Goal: Transaction & Acquisition: Purchase product/service

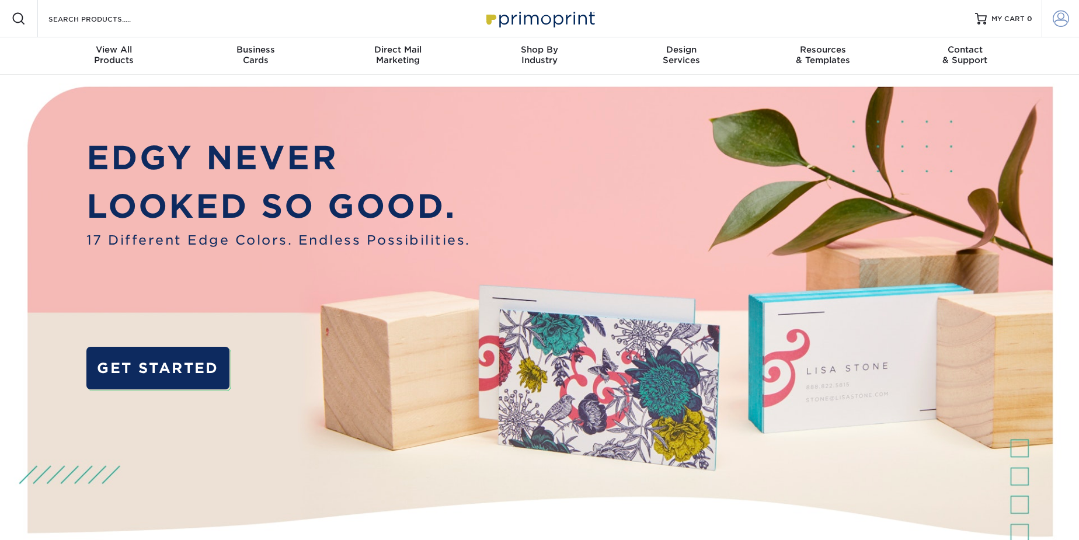
type input "kiana@scorpioco.com"
click at [1066, 16] on span at bounding box center [1061, 19] width 16 height 16
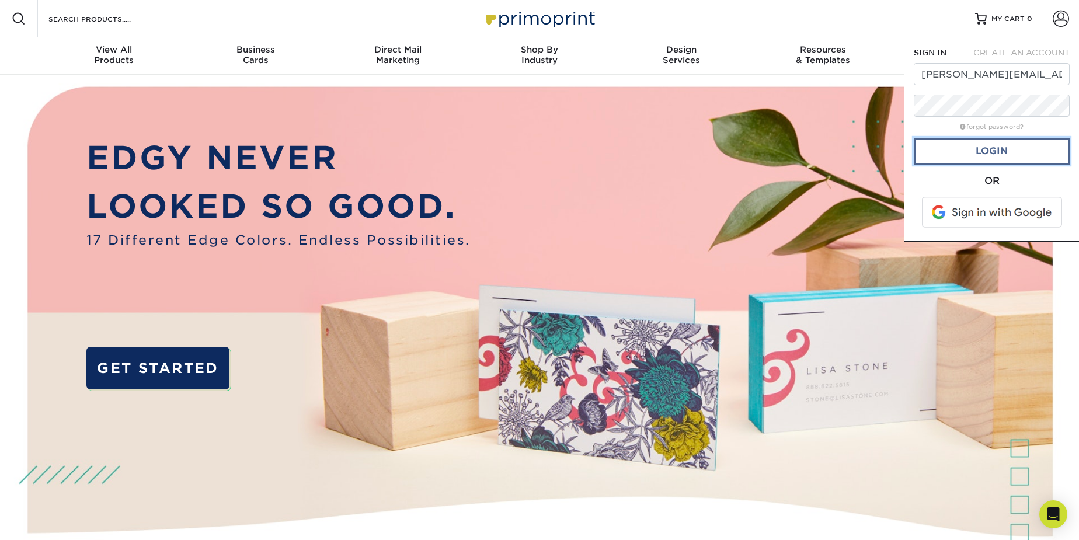
click at [983, 153] on link "Login" at bounding box center [992, 151] width 156 height 27
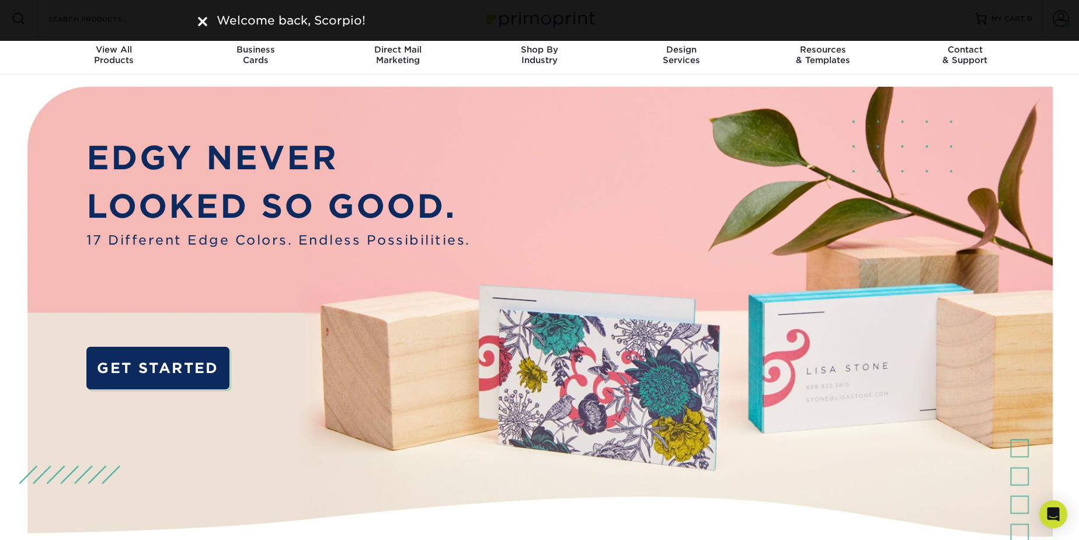
click at [330, 182] on p "LOOKED SO GOOD." at bounding box center [278, 206] width 384 height 48
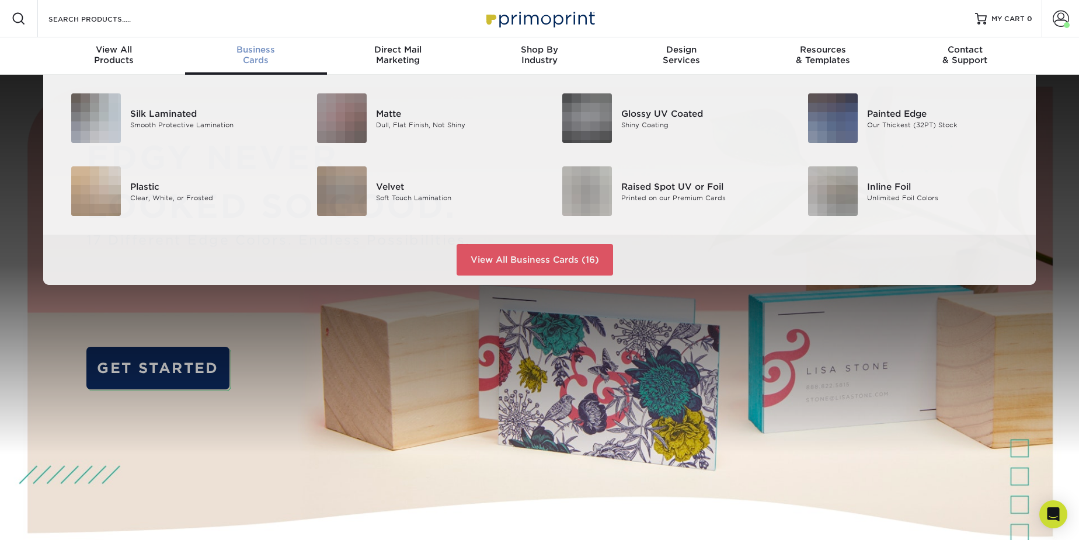
click at [243, 42] on link "Business Cards" at bounding box center [256, 55] width 142 height 37
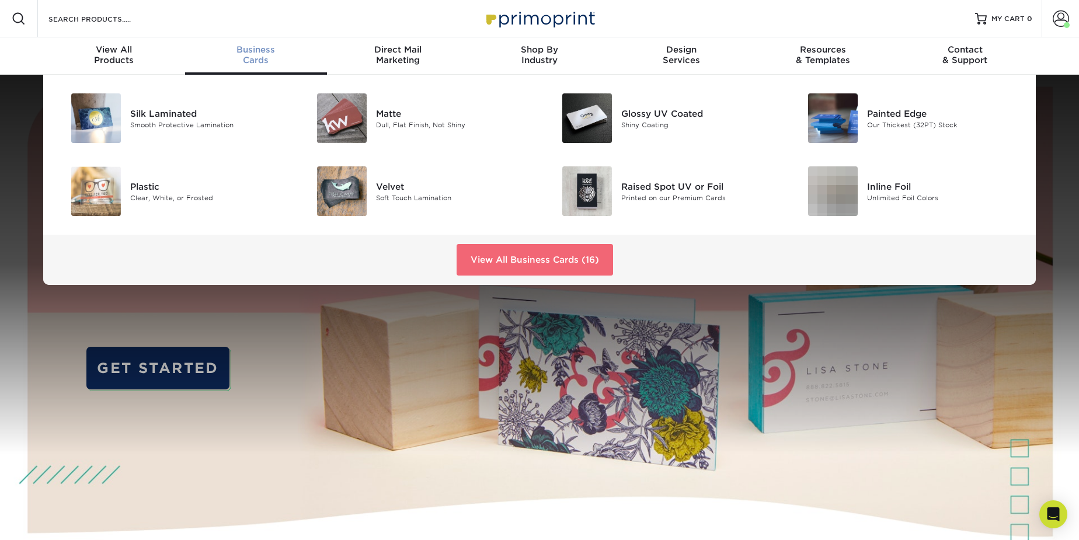
click at [489, 259] on link "View All Business Cards (16)" at bounding box center [535, 260] width 156 height 32
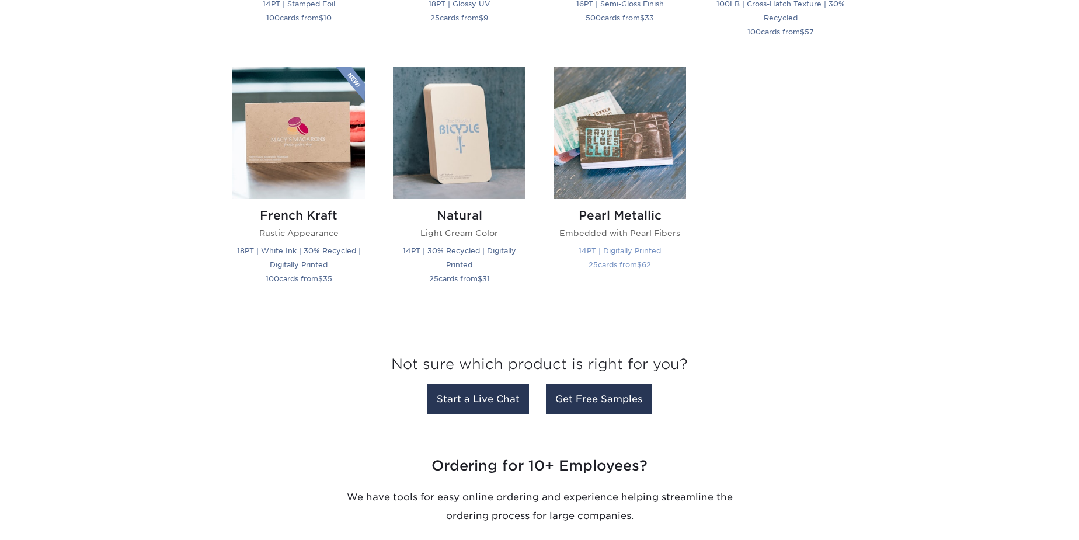
scroll to position [1168, 0]
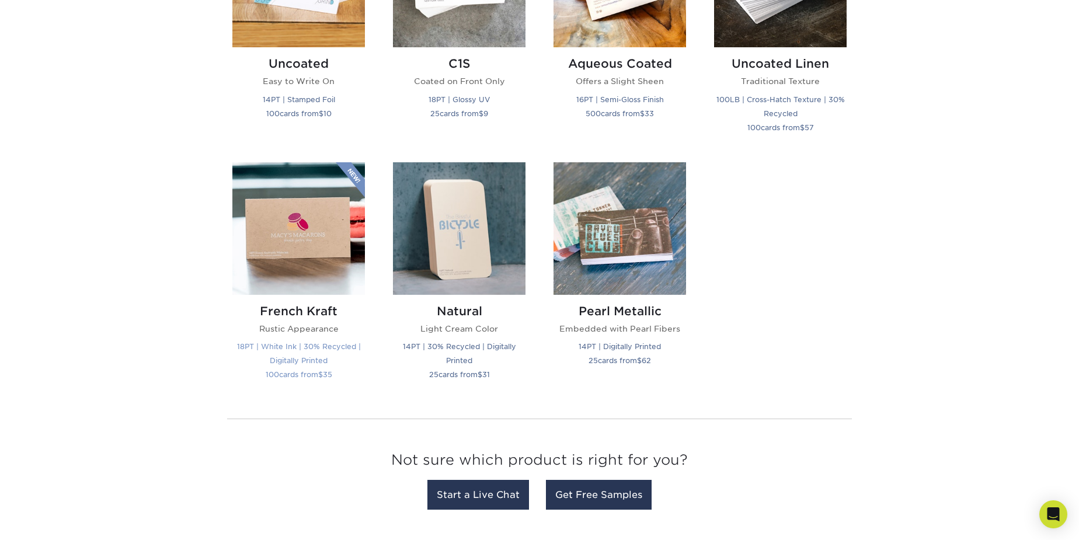
click at [325, 197] on img at bounding box center [298, 228] width 133 height 133
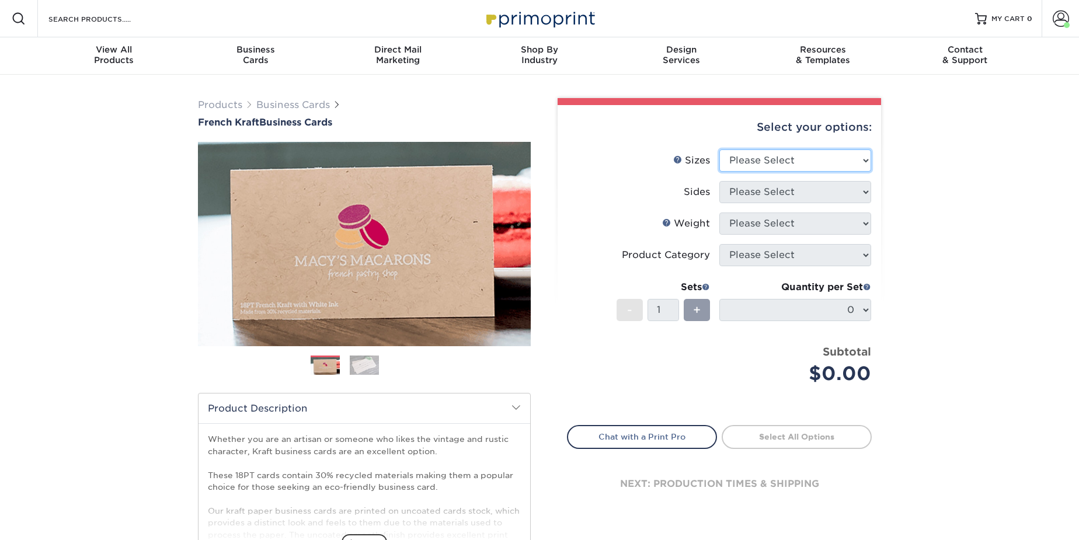
click at [847, 163] on select "Please Select 1.5" x 3.5" - Mini 1.75" x 3.5" - Mini 2" x 2" - Square 2" x 3" -…" at bounding box center [795, 160] width 152 height 22
select select "2.00x3.50"
click at [719, 149] on select "Please Select 1.5" x 3.5" - Mini 1.75" x 3.5" - Mini 2" x 2" - Square 2" x 3" -…" at bounding box center [795, 160] width 152 height 22
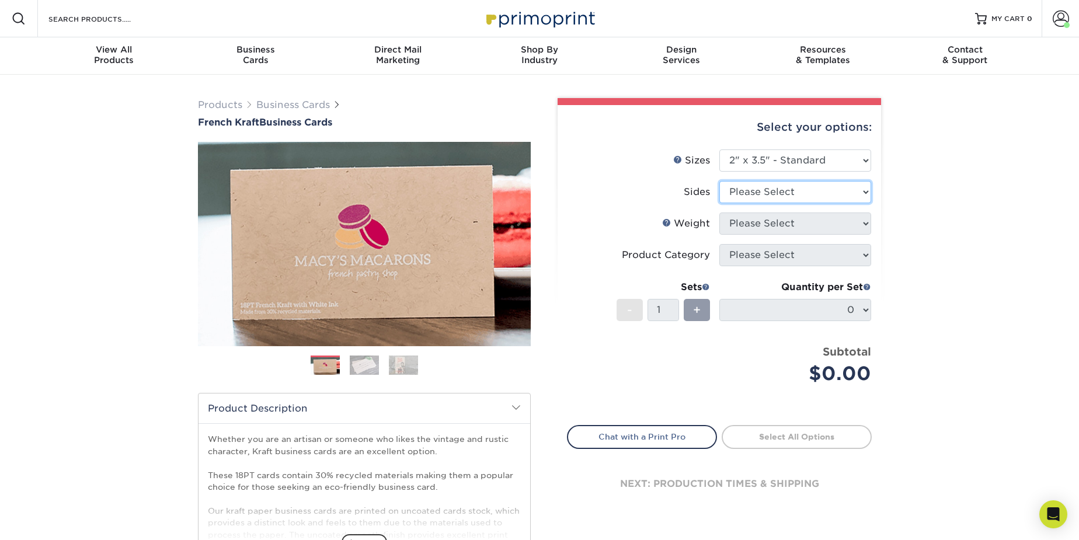
click at [797, 188] on select "Please Select Print Both Sides Print Both Sides - White Mask Back Only Print Bo…" at bounding box center [795, 192] width 152 height 22
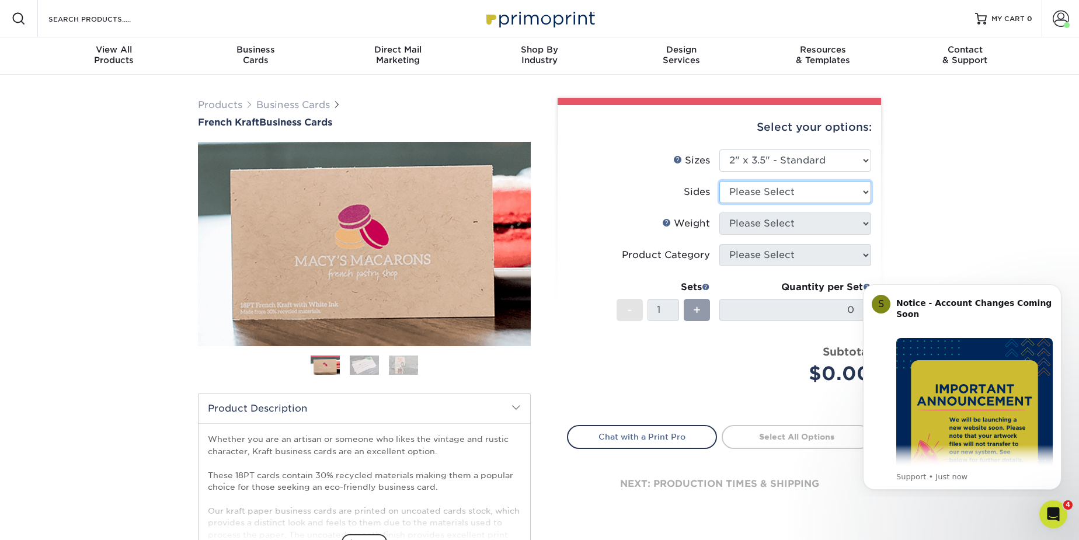
select select "13abbda7-1d64-4f25-8bb2-c179b224825d"
click at [719, 181] on select "Please Select Print Both Sides Print Both Sides - White Mask Back Only Print Bo…" at bounding box center [795, 192] width 152 height 22
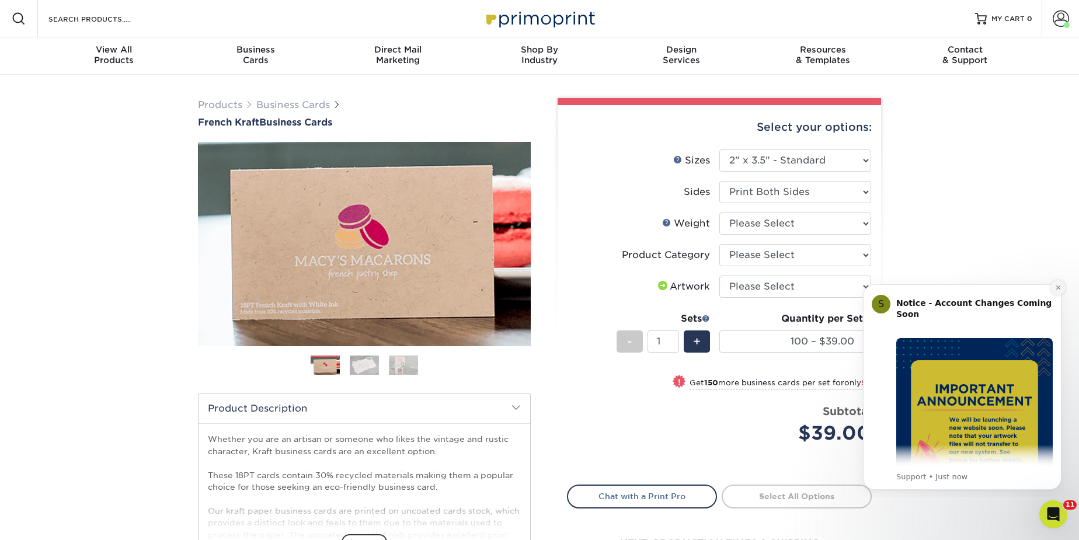
click at [1057, 291] on button "Dismiss notification" at bounding box center [1057, 287] width 15 height 15
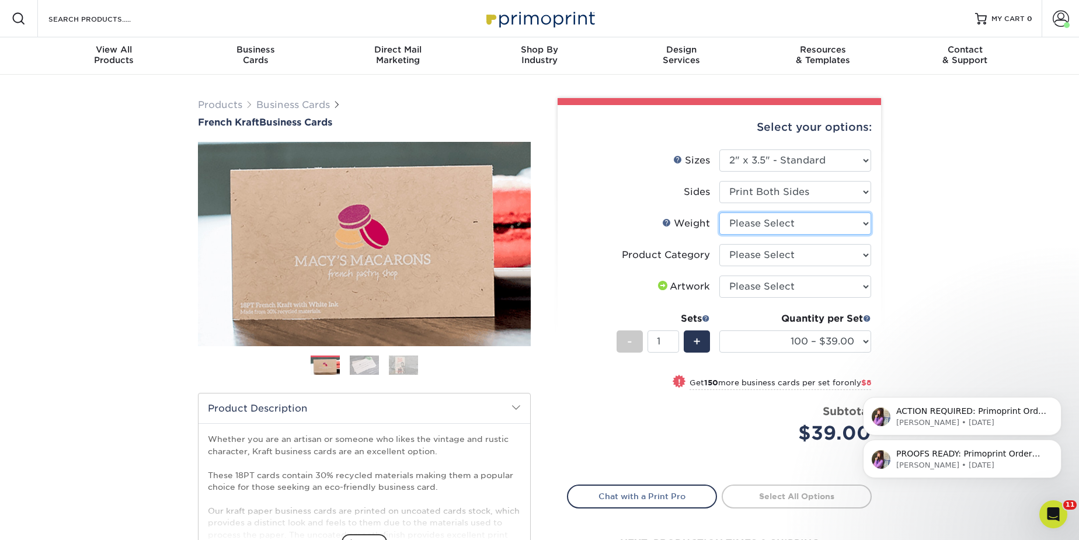
click at [792, 227] on select "Please Select 18PTUCKRAFT" at bounding box center [795, 224] width 152 height 22
select select "18PTUCKRAFT"
click at [719, 213] on select "Please Select 18PTUCKRAFT" at bounding box center [795, 224] width 152 height 22
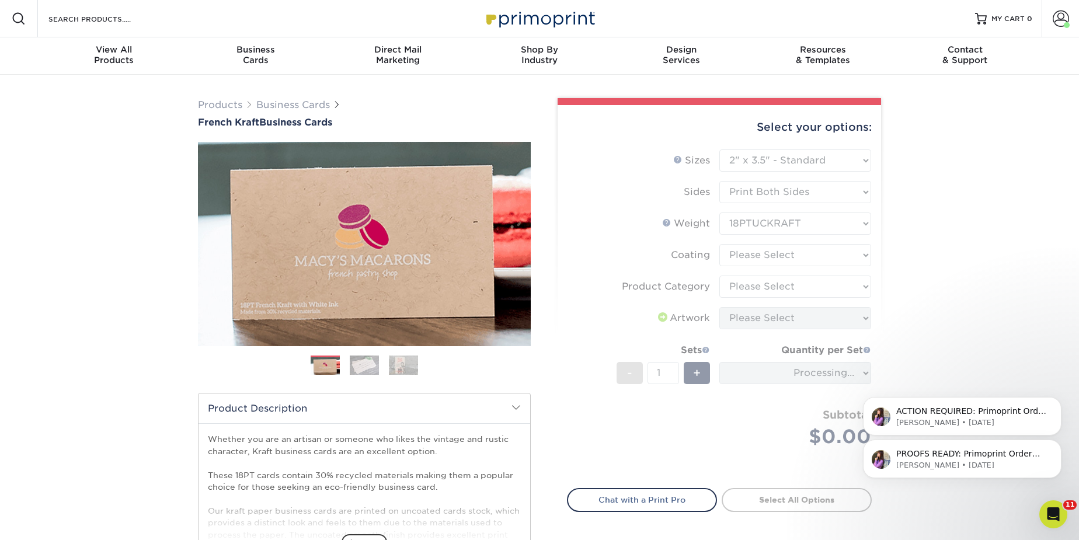
click at [806, 254] on form "Sizes Help Sizes Please Select 1.5" x 3.5" - Mini 1.75" x 3.5" - Mini 2" x 2" -…" at bounding box center [719, 311] width 305 height 325
click at [766, 263] on form "Sizes Help Sizes Please Select 1.5" x 3.5" - Mini 1.75" x 3.5" - Mini 2" x 2" -…" at bounding box center [719, 311] width 305 height 325
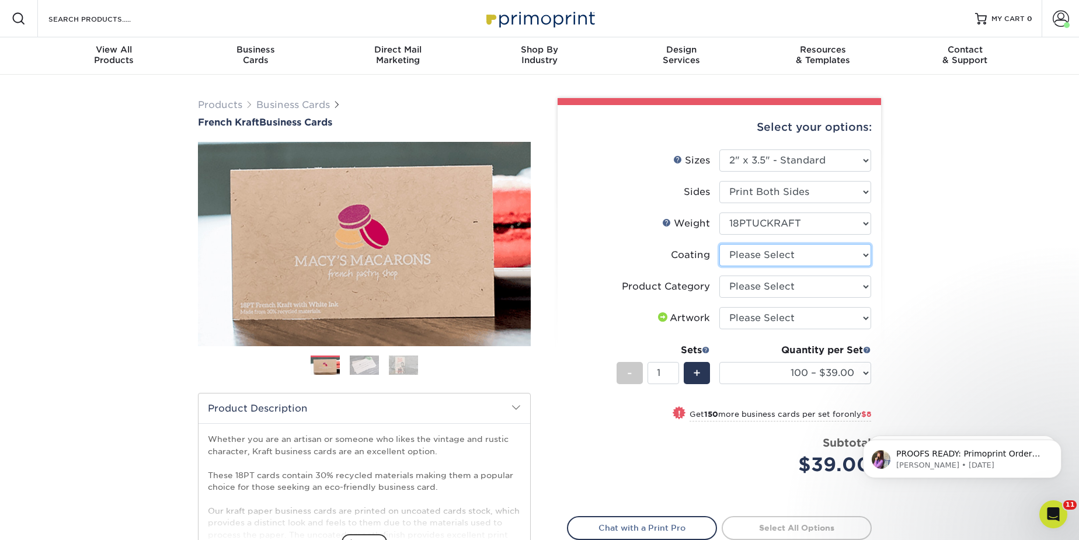
click at [788, 252] on select at bounding box center [795, 255] width 152 height 22
select select "3e7618de-abca-4bda-9f97-8b9129e913d8"
click at [719, 244] on select at bounding box center [795, 255] width 152 height 22
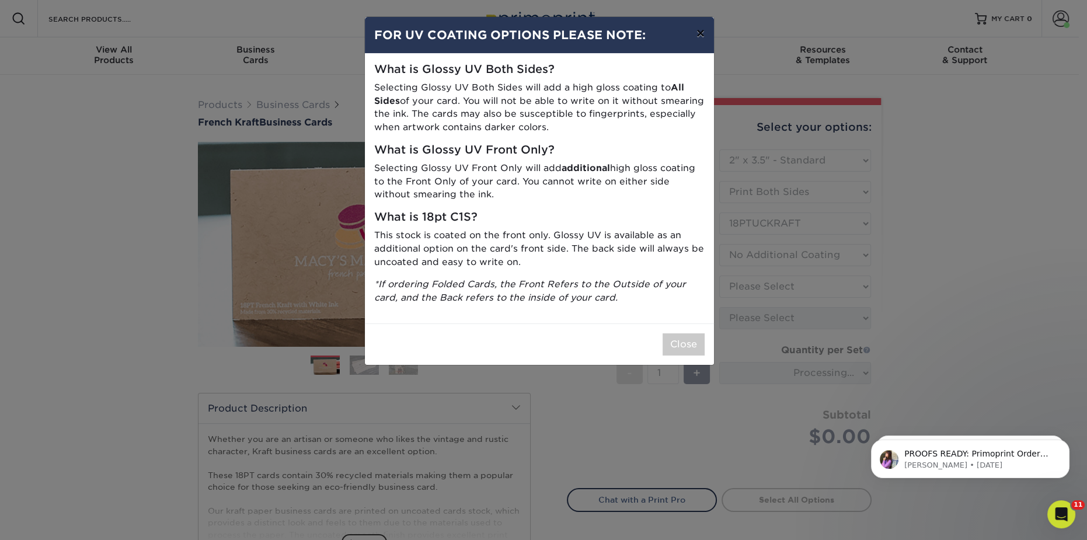
click at [699, 37] on button "×" at bounding box center [700, 33] width 27 height 33
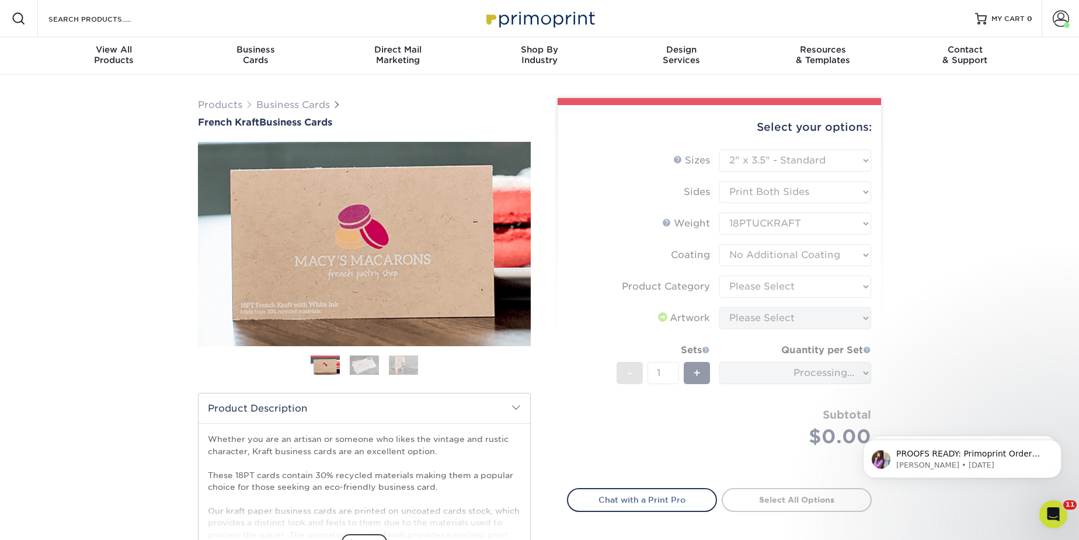
click at [809, 290] on form "Sizes Help Sizes Please Select 1.5" x 3.5" - Mini 1.75" x 3.5" - Mini 2" x 2" -…" at bounding box center [719, 311] width 305 height 325
click at [778, 296] on form "Sizes Help Sizes Please Select 1.5" x 3.5" - Mini 1.75" x 3.5" - Mini 2" x 2" -…" at bounding box center [719, 311] width 305 height 325
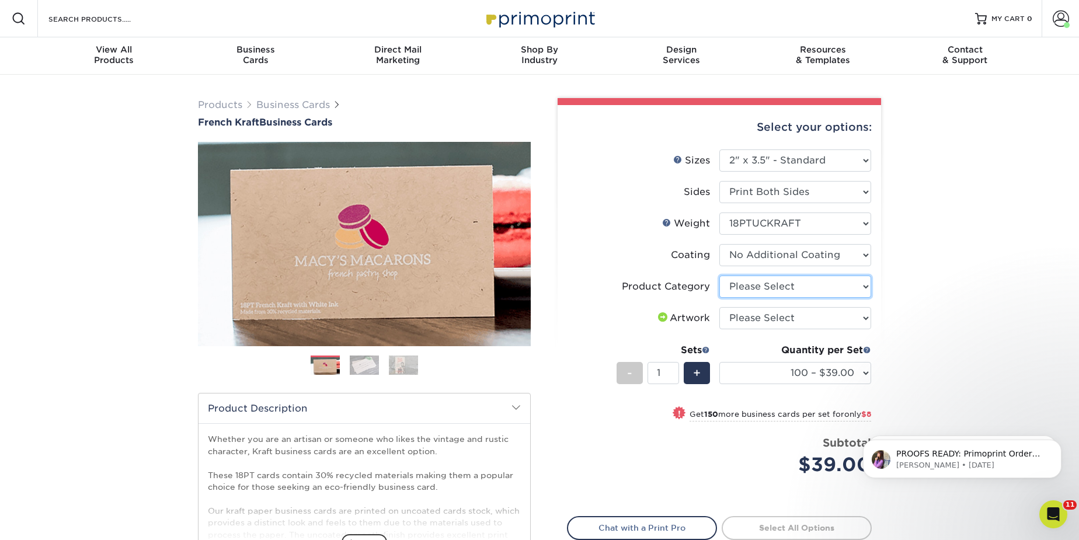
click at [778, 287] on select "Please Select Business Cards" at bounding box center [795, 287] width 152 height 22
select select "3b5148f1-0588-4f88-a218-97bcfdce65c1"
click at [719, 276] on select "Please Select Business Cards" at bounding box center [795, 287] width 152 height 22
click at [782, 319] on select "Please Select I will upload files I need a design - $100" at bounding box center [795, 318] width 152 height 22
select select "upload"
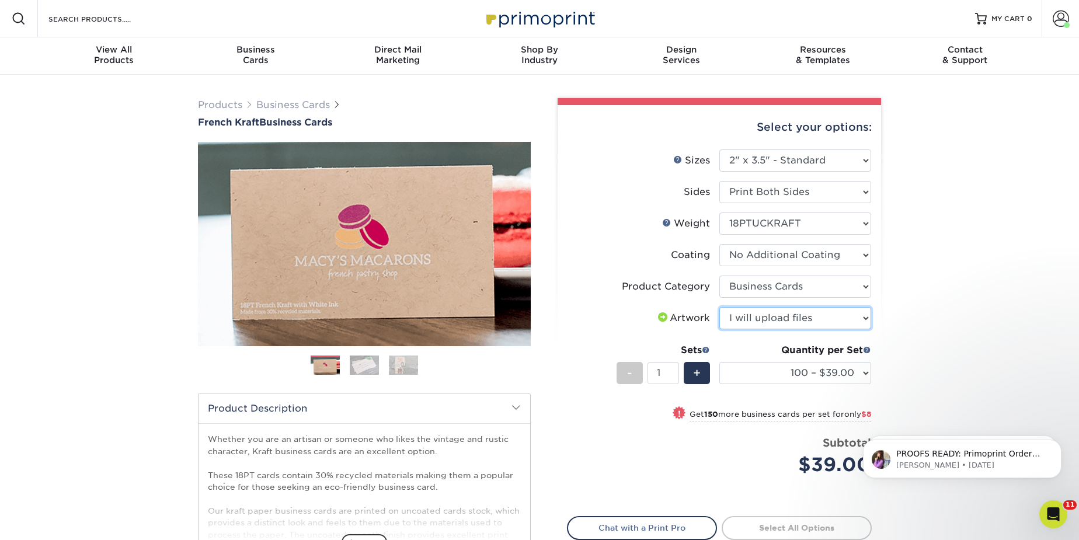
click at [719, 307] on select "Please Select I will upload files I need a design - $100" at bounding box center [795, 318] width 152 height 22
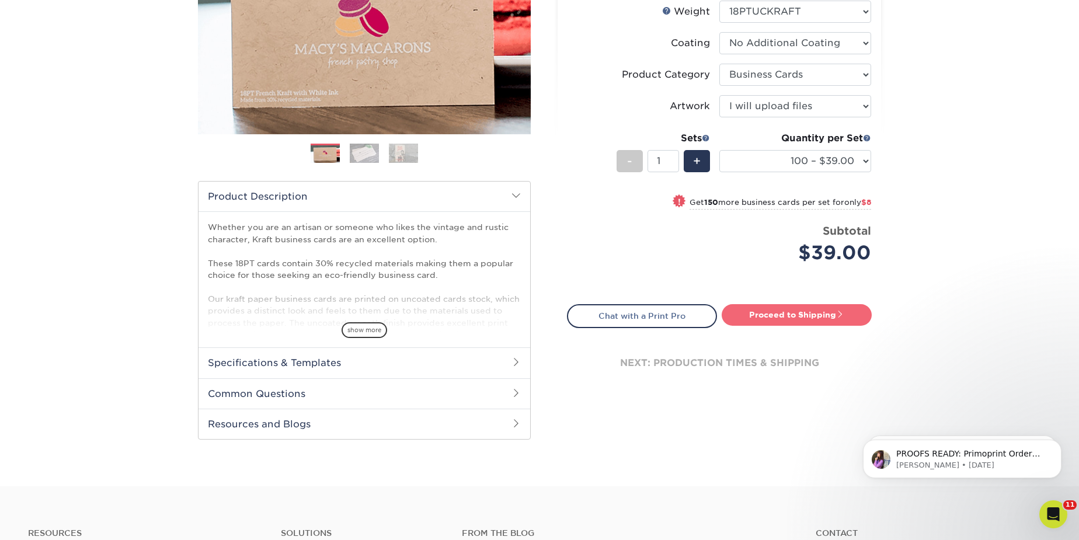
click at [793, 319] on link "Proceed to Shipping" at bounding box center [797, 314] width 150 height 21
type input "Set 1"
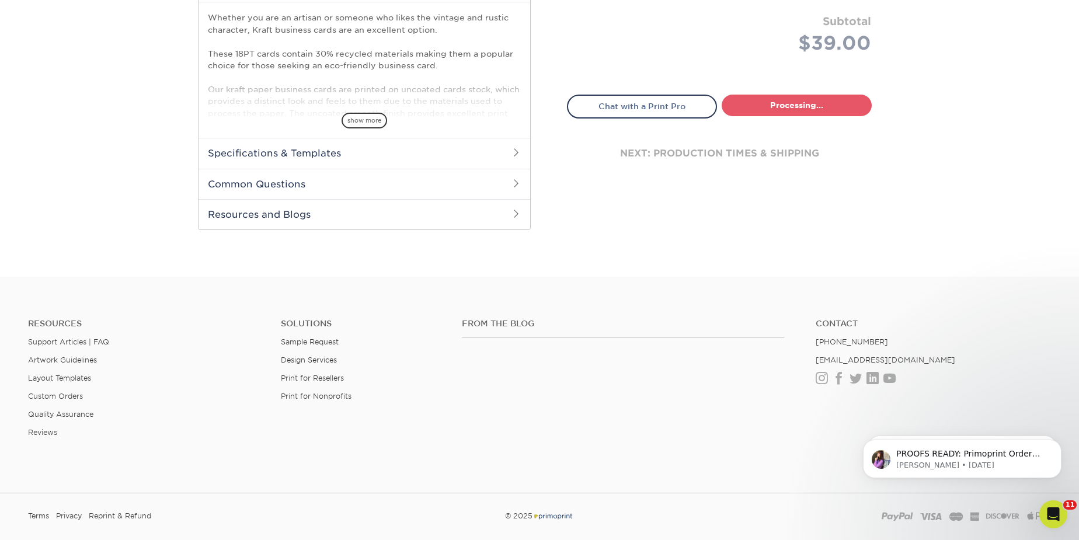
select select "ab7cdb96-f649-47a4-825f-c4b0024e9de3"
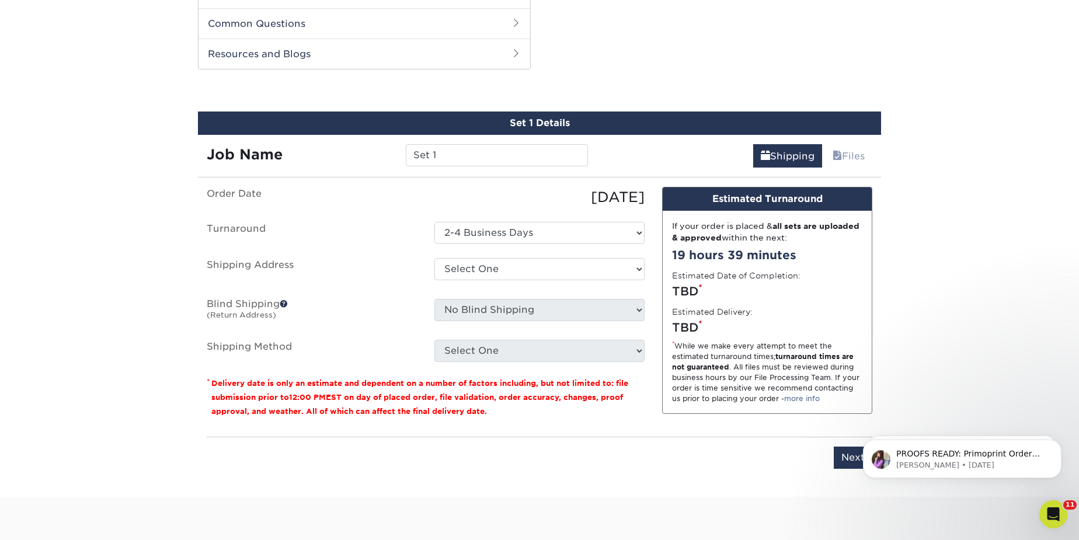
scroll to position [593, 0]
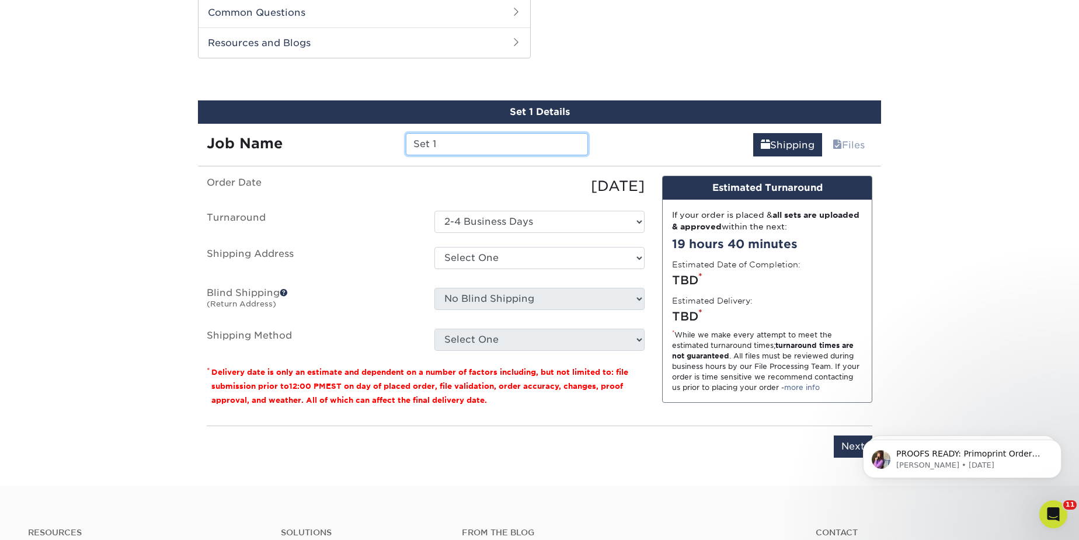
click at [466, 144] on input "Set 1" at bounding box center [497, 144] width 182 height 22
click at [427, 146] on input "Set 1" at bounding box center [497, 144] width 182 height 22
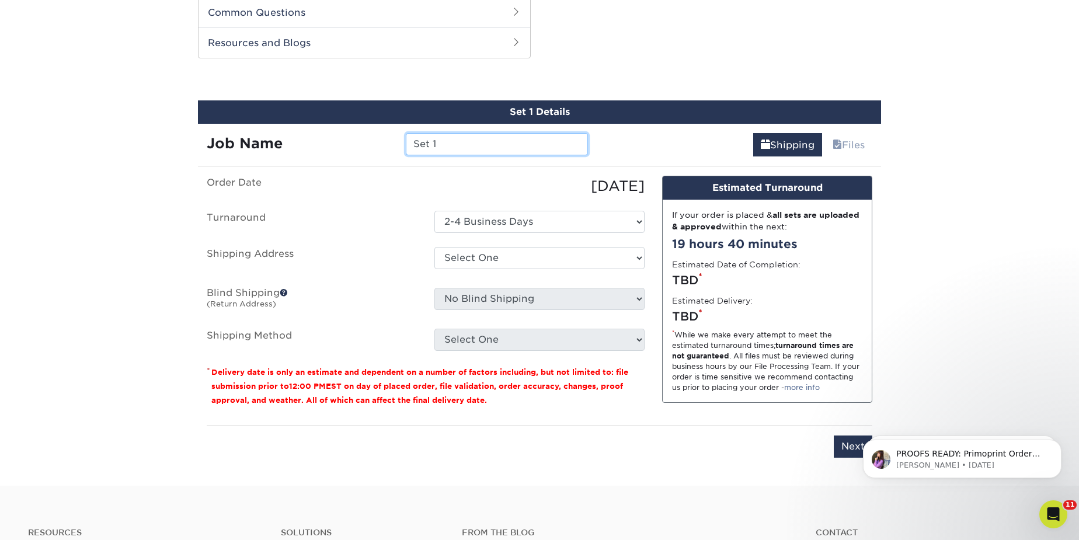
click at [427, 146] on input "Set 1" at bounding box center [497, 144] width 182 height 22
paste input "[PERSON_NAME]"
type input "[PERSON_NAME]"
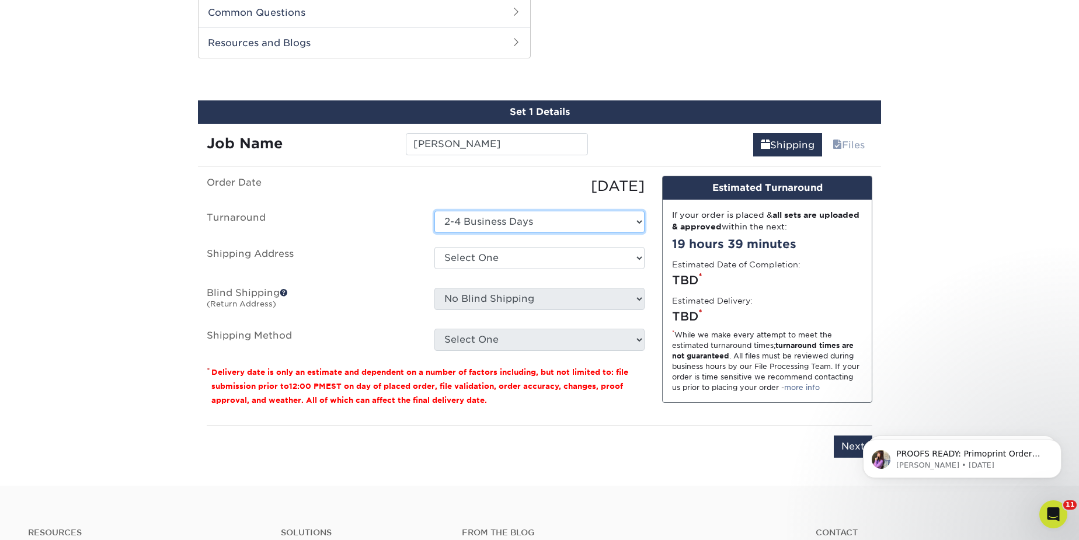
click at [518, 218] on select "Select One 2-4 Business Days" at bounding box center [539, 222] width 210 height 22
click at [507, 266] on select "Select One Gainesville Office Hunter Folsom Jacksonville Office Nick Panzica Ho…" at bounding box center [539, 258] width 210 height 22
select select "112522"
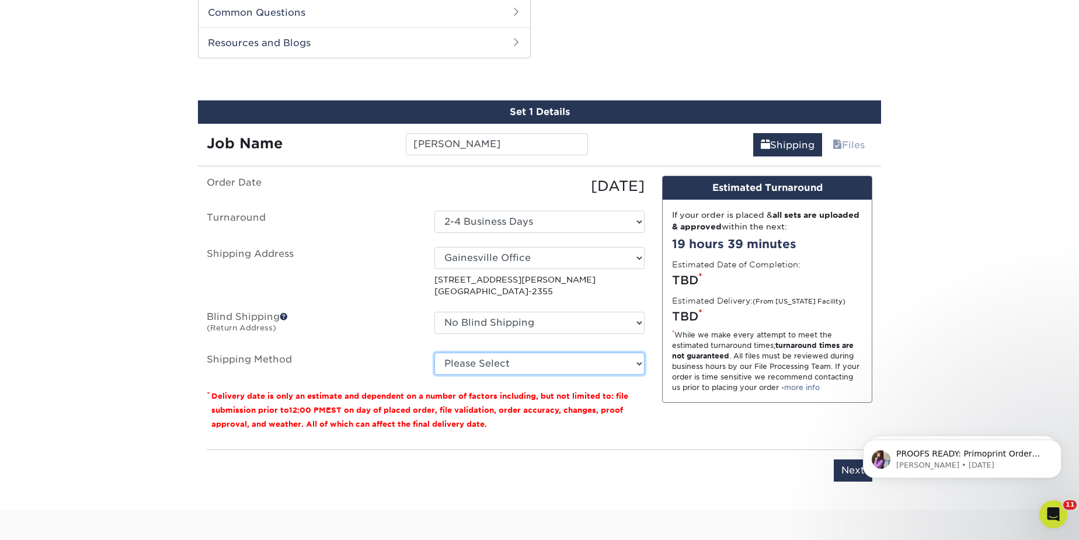
click at [487, 362] on select "Please Select Ground Shipping (+$7.84) 2 Day Air Shipping (+$16.15) 3 Day Shipp…" at bounding box center [539, 364] width 210 height 22
select select "03"
click at [434, 353] on select "Please Select Ground Shipping (+$7.84) 2 Day Air Shipping (+$16.15) 3 Day Shipp…" at bounding box center [539, 364] width 210 height 22
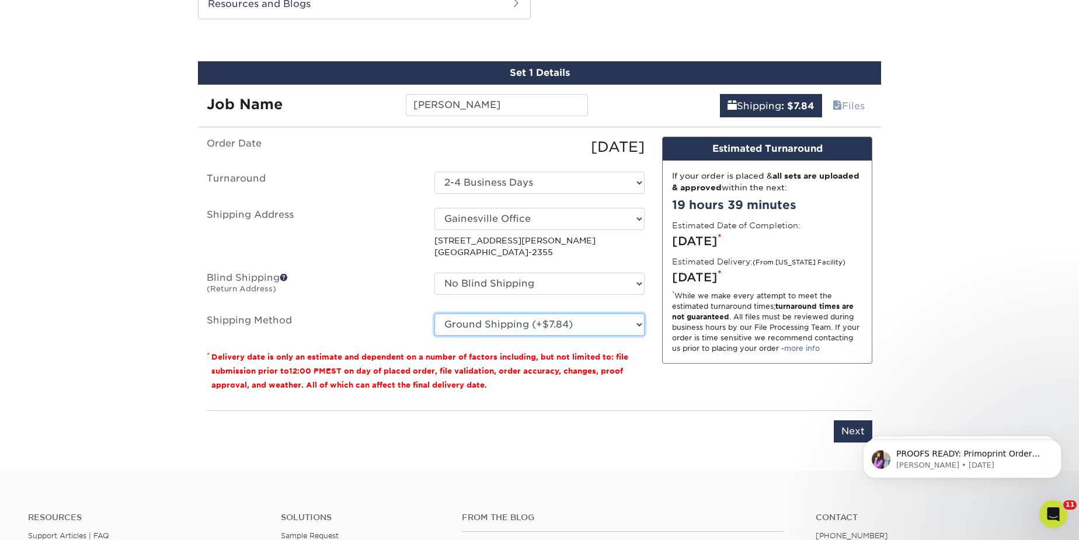
scroll to position [699, 0]
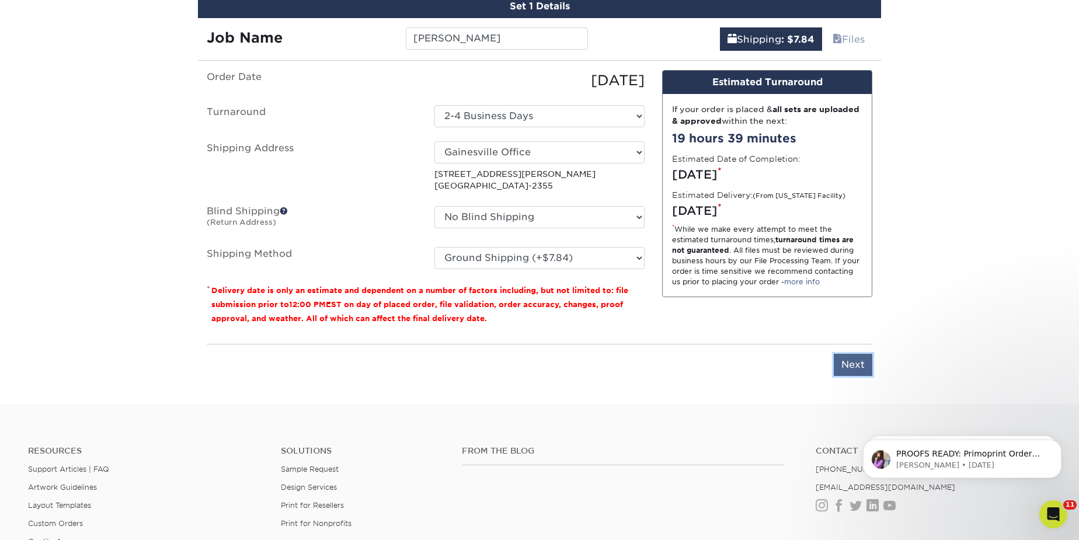
click at [856, 360] on input "Next" at bounding box center [853, 365] width 39 height 22
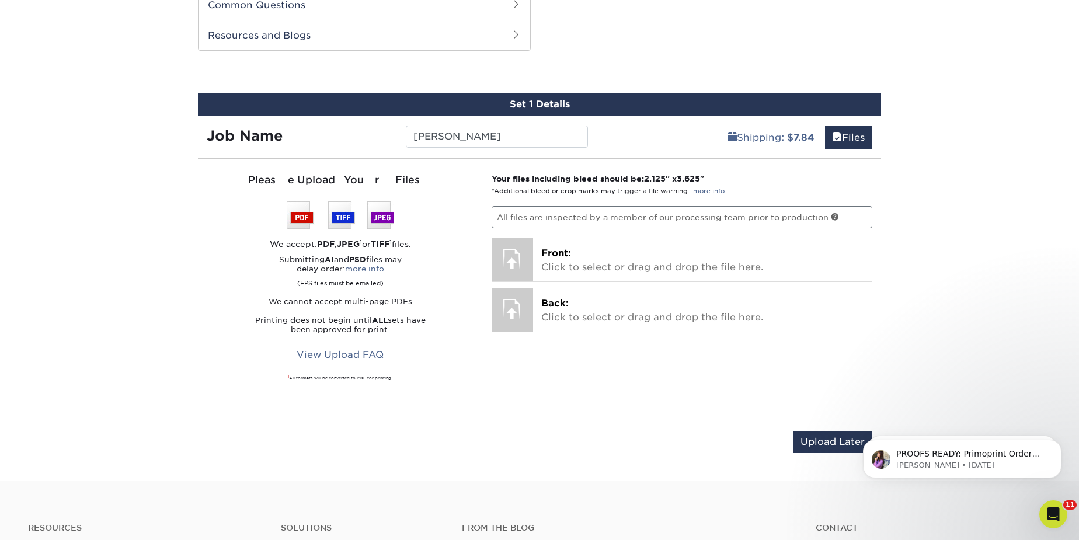
scroll to position [646, 0]
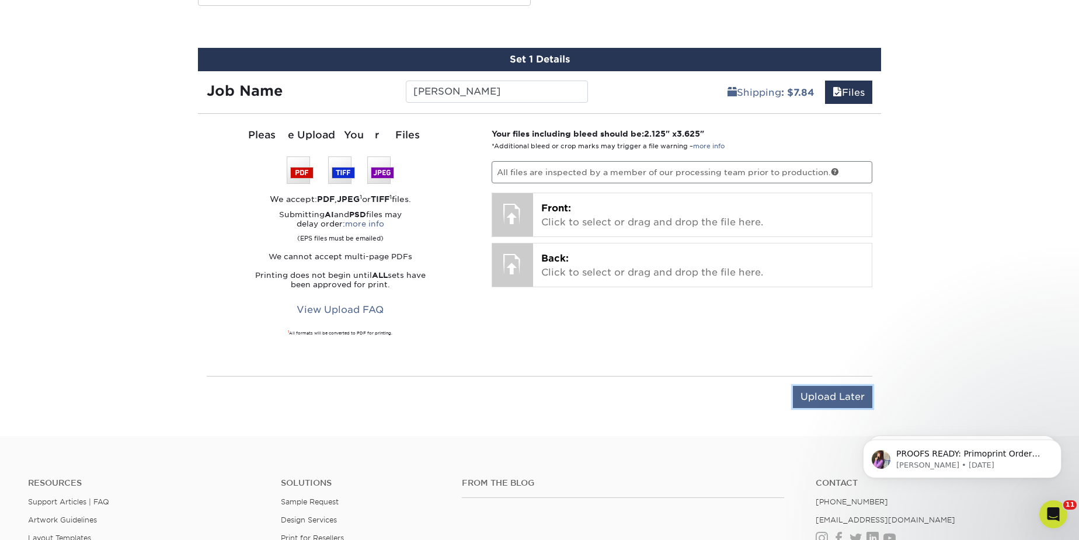
click at [834, 399] on input "Upload Later" at bounding box center [832, 397] width 79 height 22
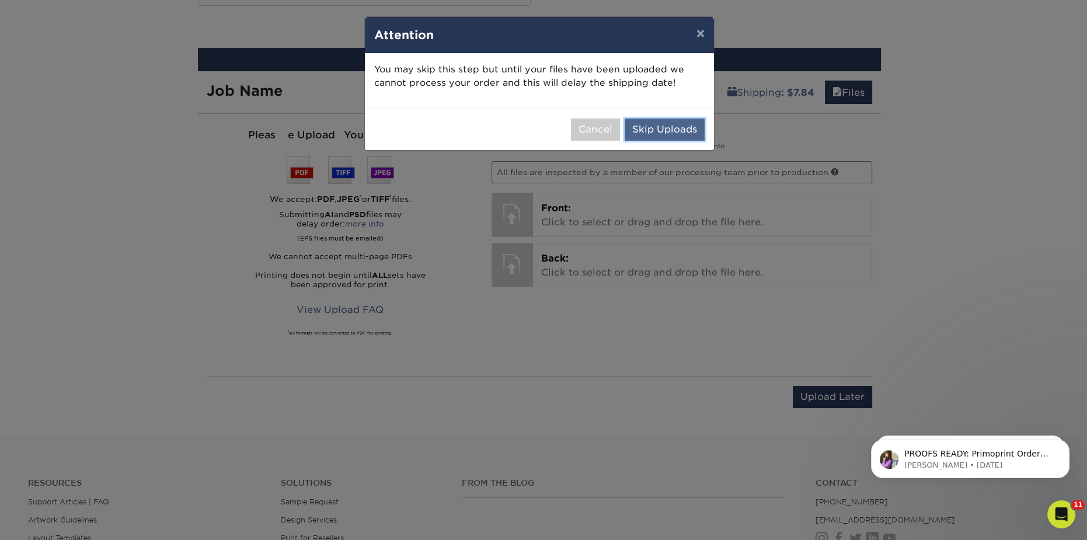
click at [672, 133] on button "Skip Uploads" at bounding box center [665, 130] width 80 height 22
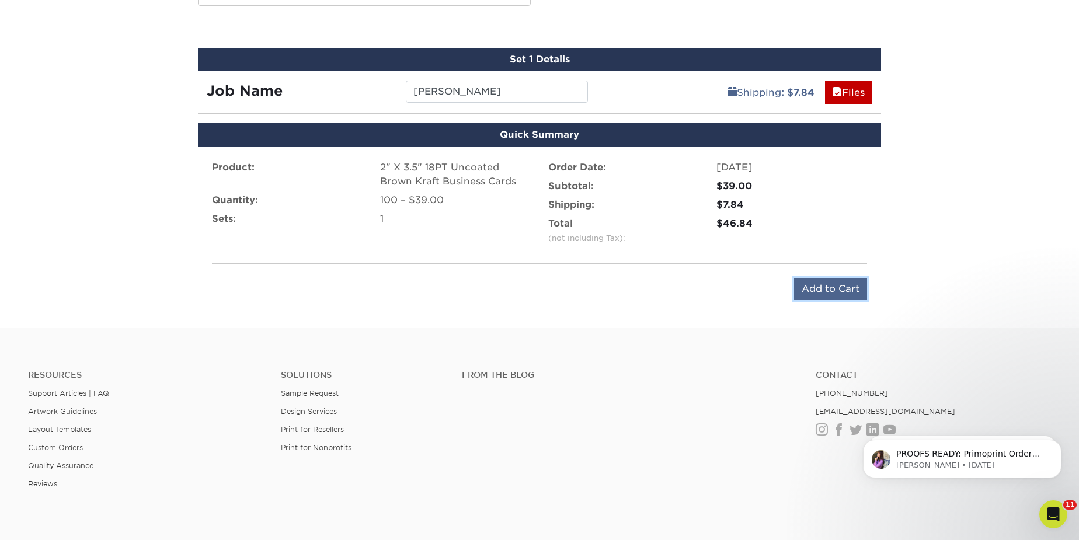
click at [831, 287] on input "Add to Cart" at bounding box center [830, 289] width 73 height 22
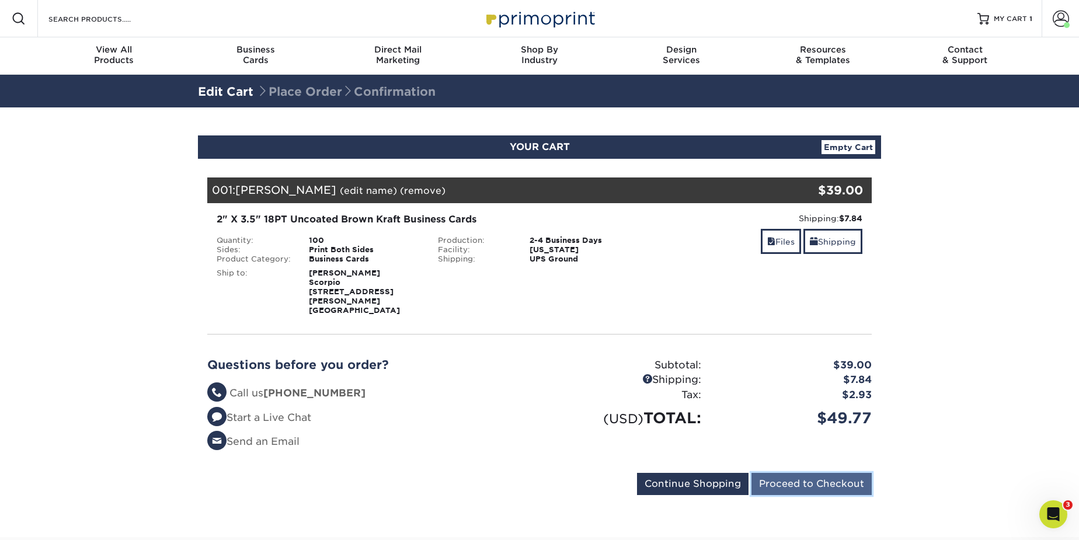
click at [816, 473] on input "Proceed to Checkout" at bounding box center [811, 484] width 120 height 22
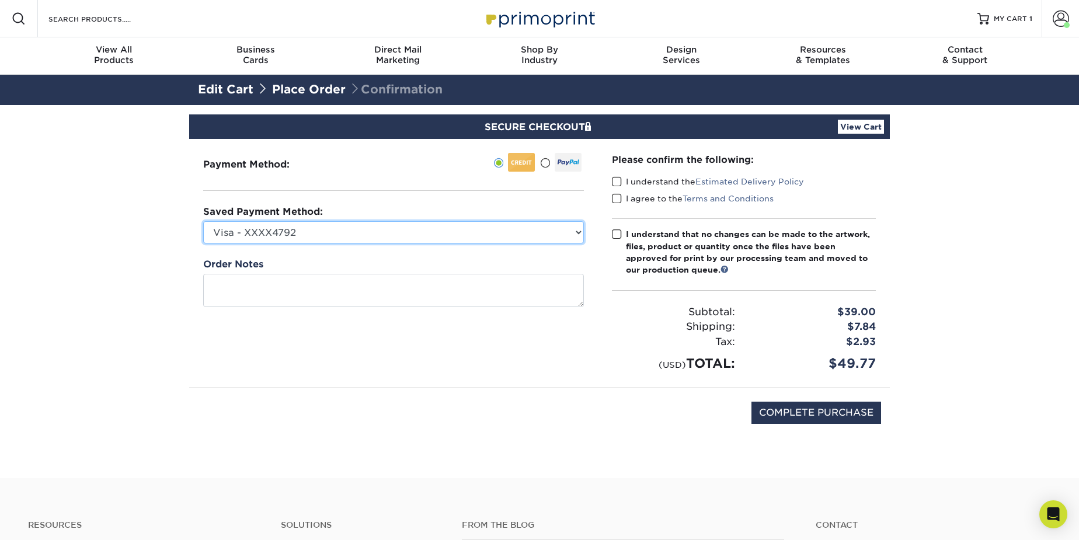
click at [365, 238] on select "Visa - XXXX4792 Visa - XXXX5126 Visa - XXXX6562 Visa - XXXX8990 Visa - XXXX7950…" at bounding box center [393, 232] width 381 height 22
select select "74114"
click at [203, 221] on select "Visa - XXXX4792 Visa - XXXX5126 Visa - XXXX6562 Visa - XXXX8990 Visa - XXXX7950…" at bounding box center [393, 232] width 381 height 22
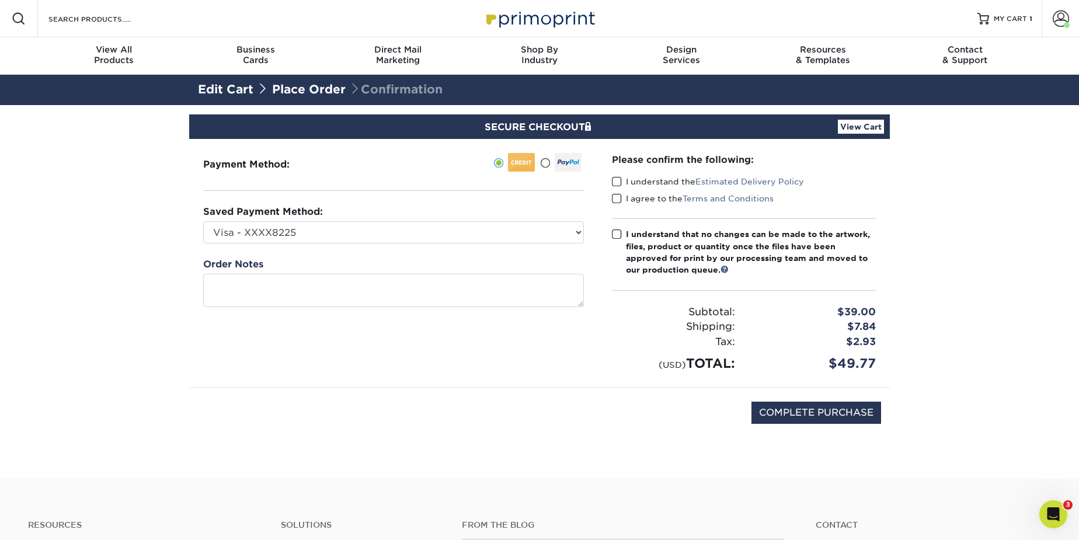
click at [617, 182] on span at bounding box center [617, 181] width 10 height 11
click at [0, 0] on input "I understand the Estimated Delivery Policy" at bounding box center [0, 0] width 0 height 0
click at [617, 196] on span at bounding box center [617, 198] width 10 height 11
click at [0, 0] on input "I agree to the Terms and Conditions" at bounding box center [0, 0] width 0 height 0
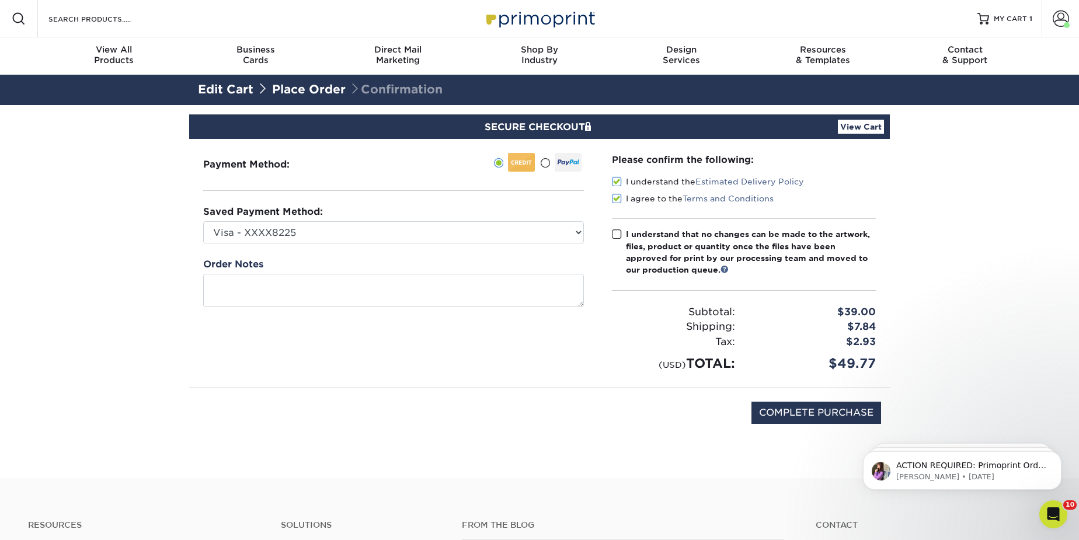
click at [616, 235] on span at bounding box center [617, 234] width 10 height 11
click at [0, 0] on input "I understand that no changes can be made to the artwork, files, product or quan…" at bounding box center [0, 0] width 0 height 0
click at [817, 412] on input "COMPLETE PURCHASE" at bounding box center [816, 413] width 130 height 22
type input "PROCESSING, PLEASE WAIT..."
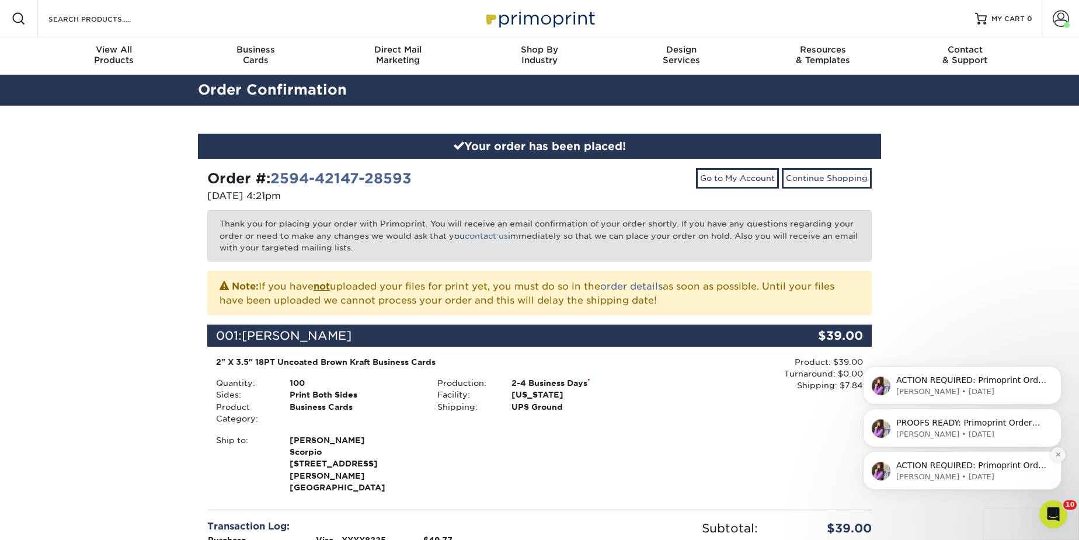
click at [1059, 450] on button "Dismiss notification" at bounding box center [1057, 454] width 15 height 15
click at [1060, 455] on icon "Dismiss notification" at bounding box center [1058, 454] width 6 height 6
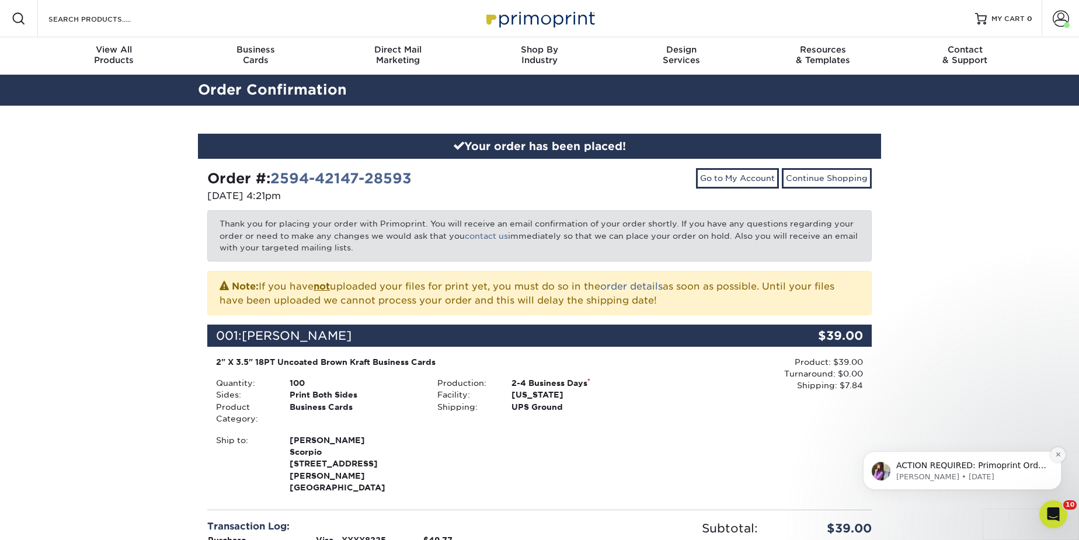
click at [1060, 451] on icon "Dismiss notification" at bounding box center [1058, 454] width 6 height 6
